Goal: Transaction & Acquisition: Purchase product/service

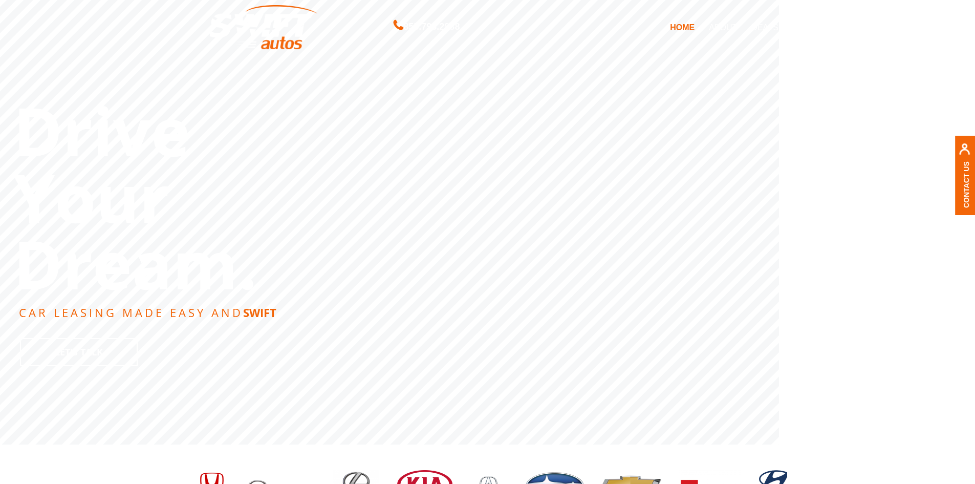
click at [760, 26] on link "DEALS" at bounding box center [764, 27] width 41 height 22
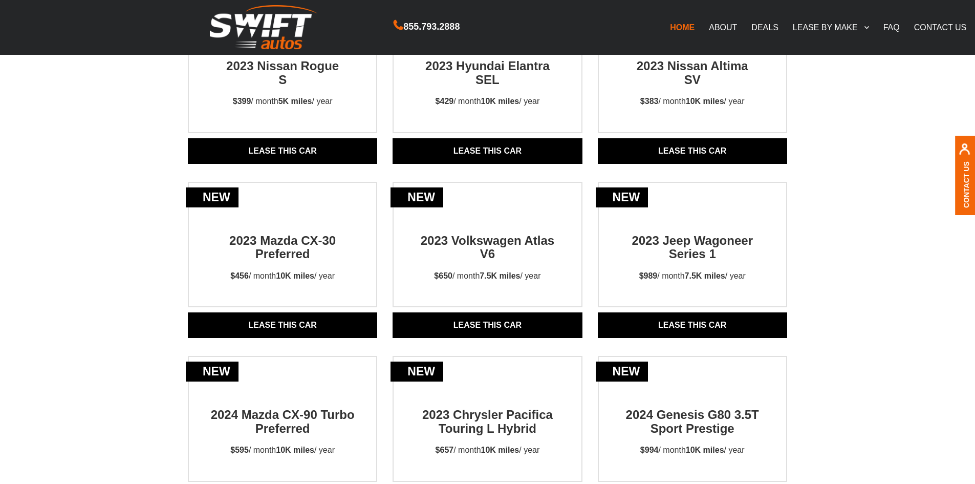
scroll to position [307, 0]
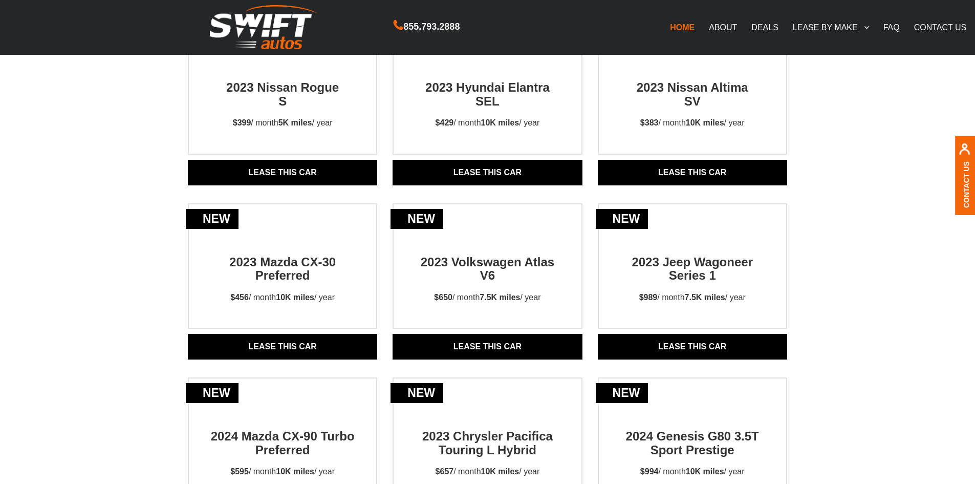
click at [481, 262] on h2 "2023 Volkswagen Atlas V6" at bounding box center [487, 260] width 144 height 46
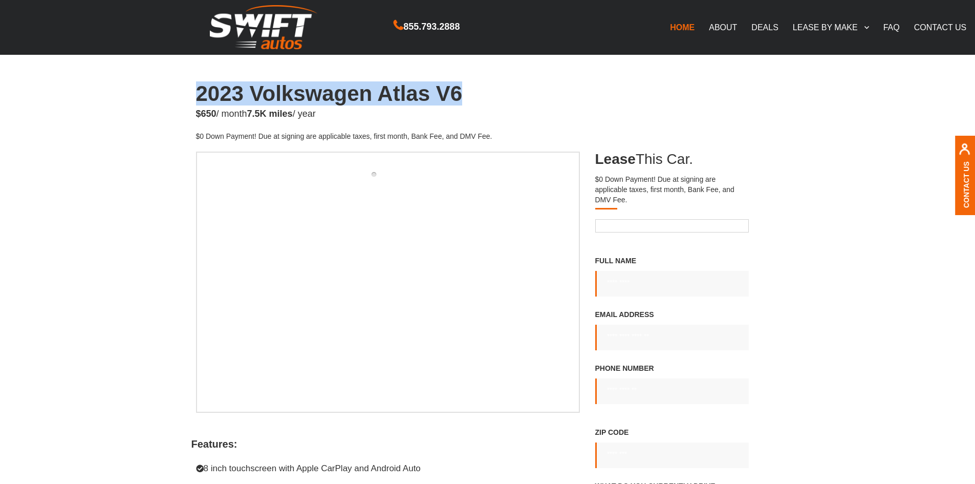
drag, startPoint x: 186, startPoint y: 88, endPoint x: 466, endPoint y: 101, distance: 280.9
click at [466, 101] on main "**********" at bounding box center [487, 467] width 975 height 770
copy h1 "2023 Volkswagen Atlas V6"
